Goal: Navigation & Orientation: Find specific page/section

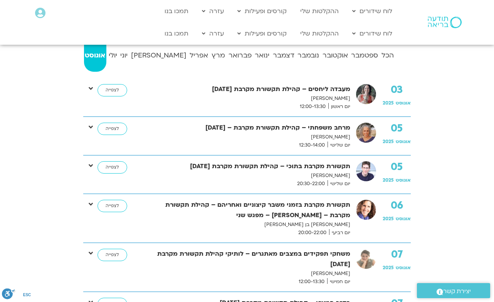
scroll to position [149, 0]
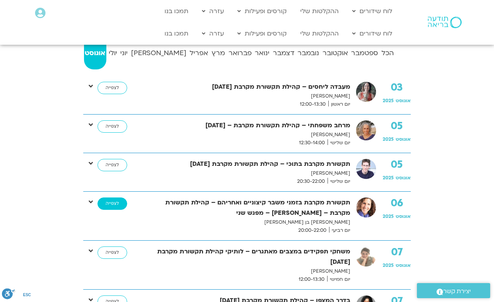
click at [108, 206] on link "לצפייה" at bounding box center [112, 203] width 30 height 12
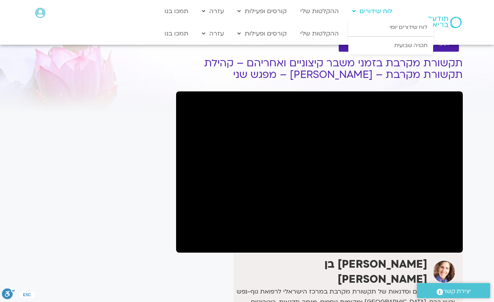
click at [377, 12] on link "לוח שידורים" at bounding box center [372, 11] width 48 height 15
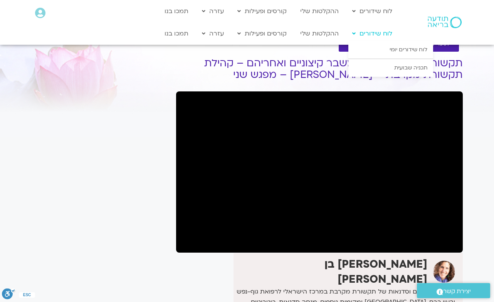
click at [368, 33] on link "לוח שידורים" at bounding box center [372, 33] width 48 height 15
click at [368, 32] on link "לוח שידורים" at bounding box center [372, 33] width 48 height 15
click at [403, 50] on link "לוח שידורים יומי" at bounding box center [390, 50] width 85 height 18
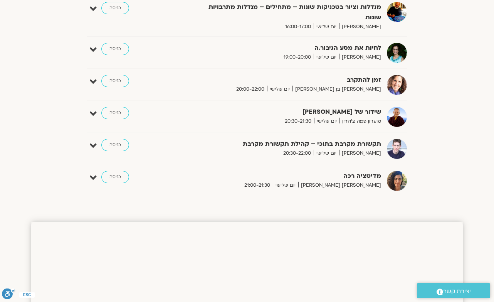
scroll to position [564, 0]
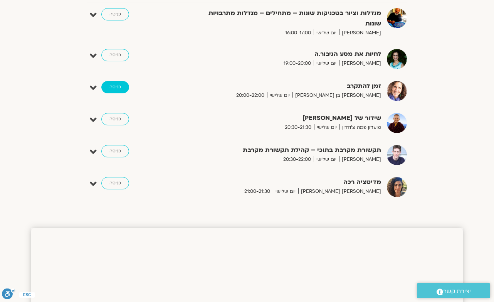
click at [118, 81] on link "כניסה" at bounding box center [115, 87] width 28 height 12
